Goal: Task Accomplishment & Management: Manage account settings

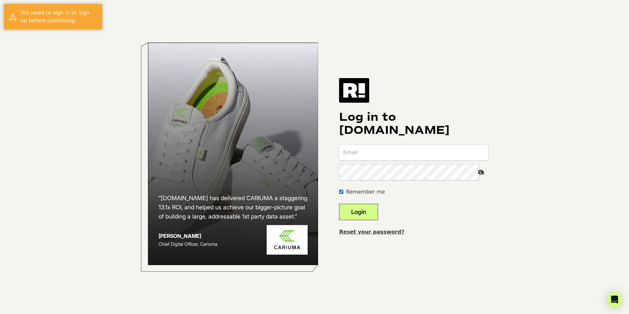
type input "[EMAIL_ADDRESS][DOMAIN_NAME]"
click at [373, 211] on button "Login" at bounding box center [358, 212] width 39 height 16
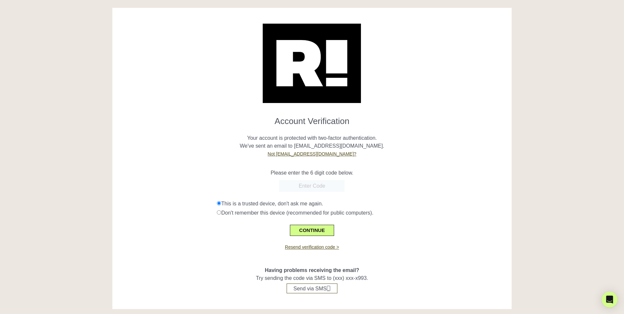
click at [300, 188] on input "text" at bounding box center [312, 186] width 66 height 12
paste input "445255"
type input "445255"
click at [315, 230] on button "CONTINUE" at bounding box center [312, 229] width 44 height 11
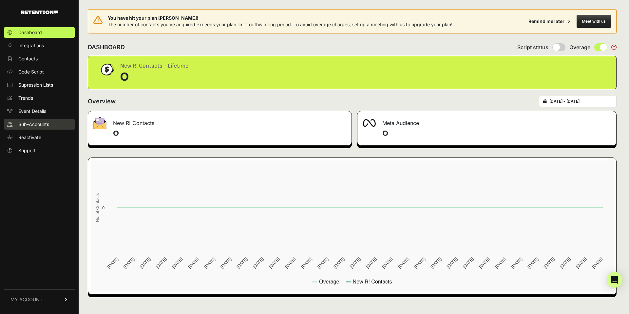
click at [28, 124] on span "Sub-Accounts" at bounding box center [33, 124] width 31 height 7
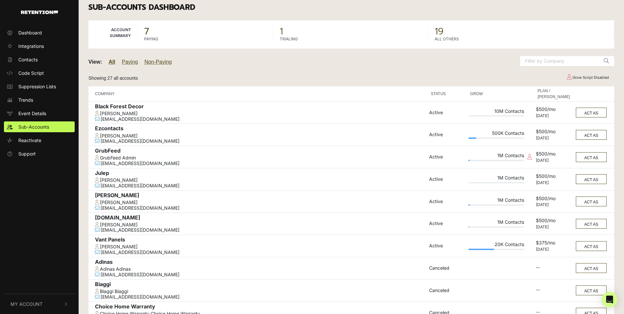
scroll to position [66, 0]
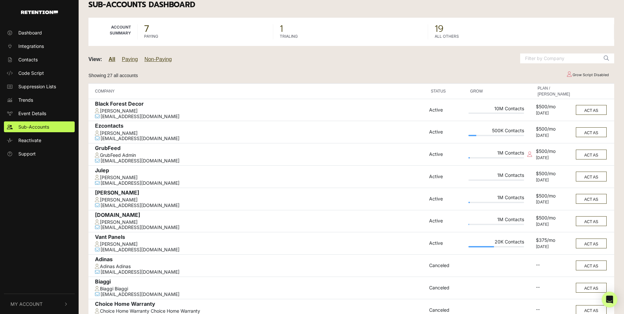
click at [112, 126] on div "Ezcontacts" at bounding box center [260, 127] width 331 height 8
click at [595, 133] on button "ACT AS" at bounding box center [591, 132] width 31 height 10
